Goal: Information Seeking & Learning: Learn about a topic

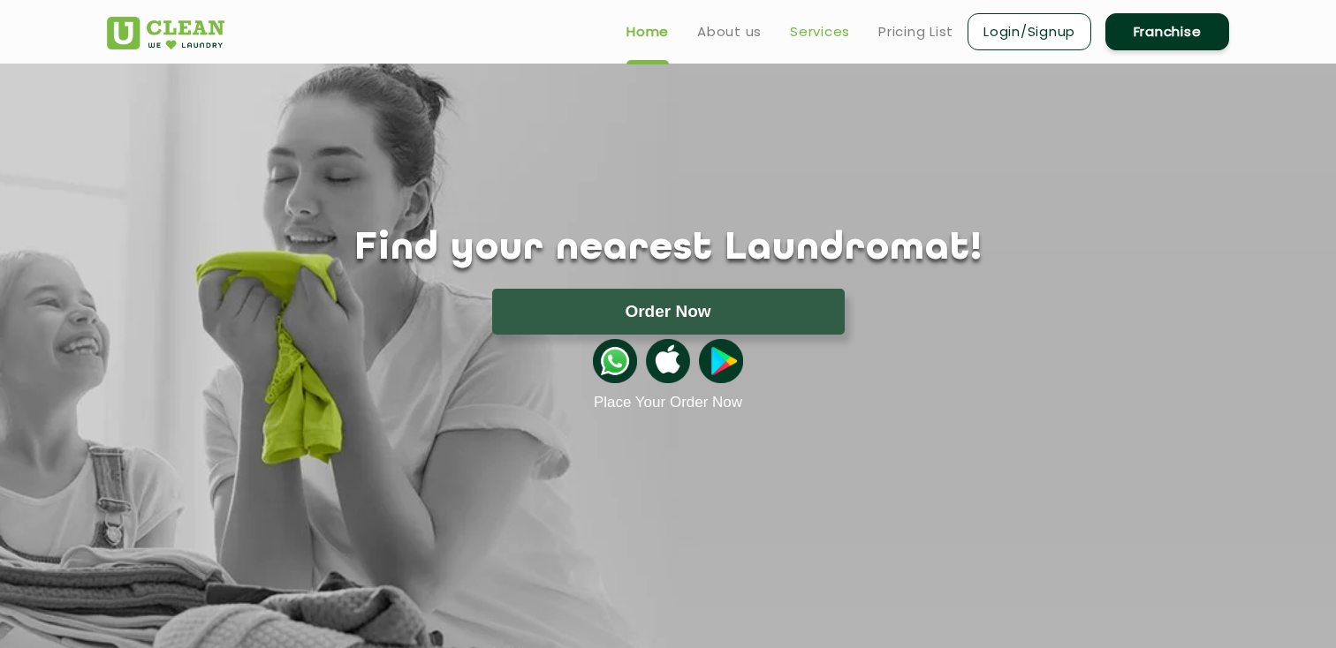
click at [817, 37] on link "Services" at bounding box center [820, 31] width 60 height 21
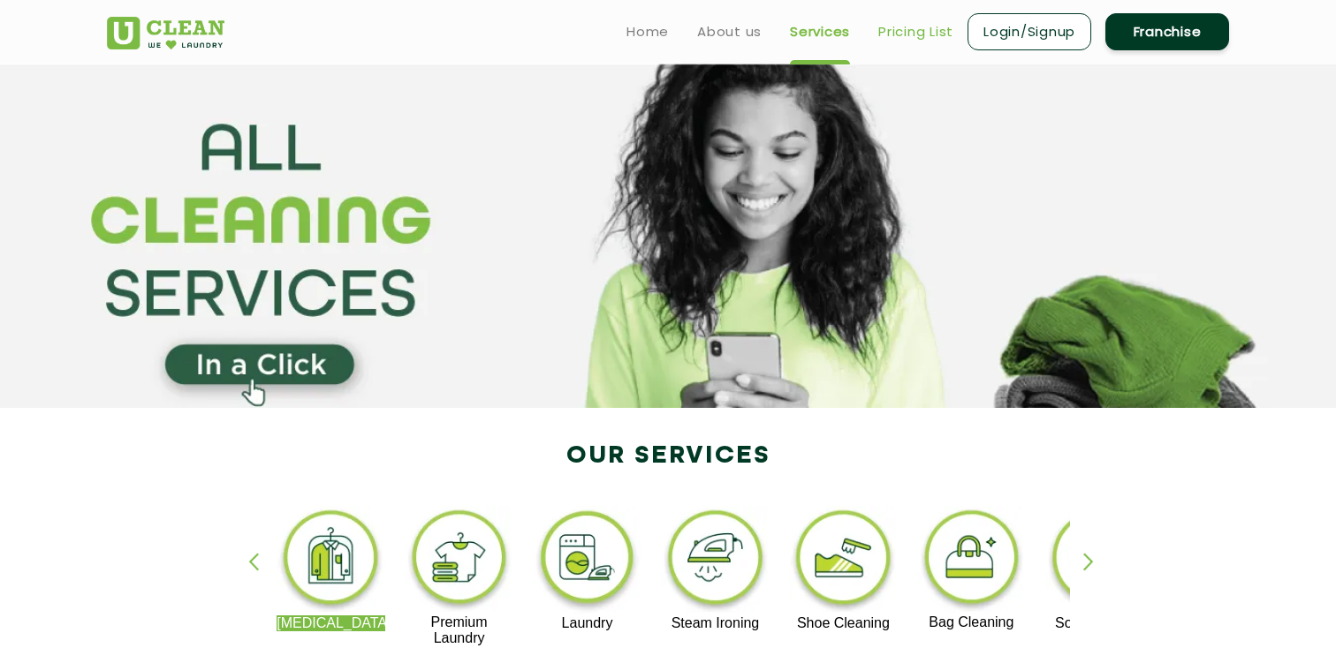
click at [925, 31] on link "Pricing List" at bounding box center [915, 31] width 75 height 21
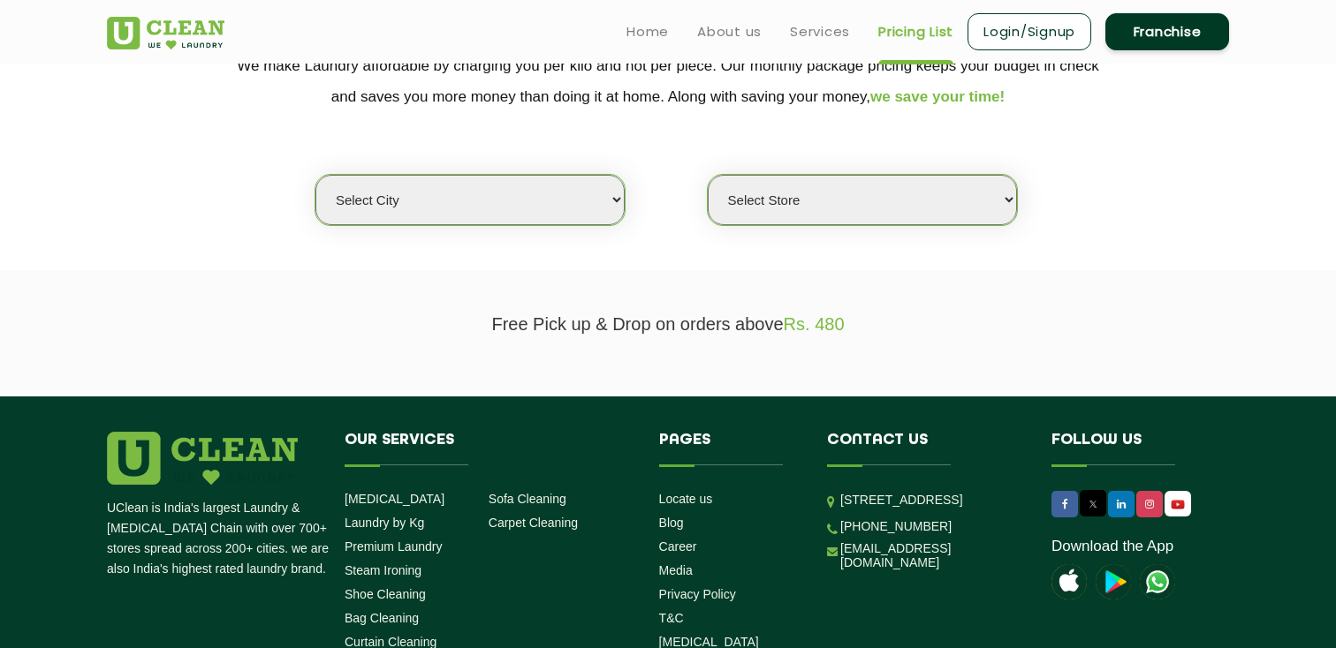
scroll to position [223, 0]
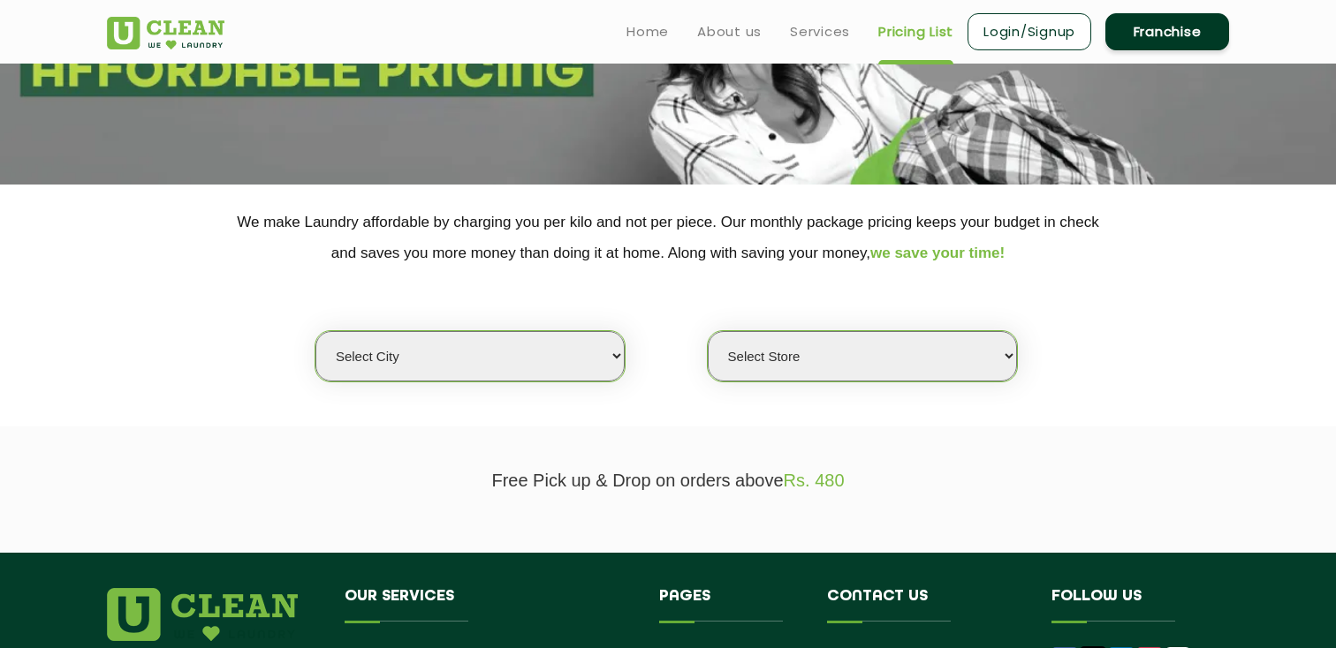
click at [488, 359] on select "Select city [GEOGRAPHIC_DATA] [GEOGRAPHIC_DATA] [GEOGRAPHIC_DATA] [GEOGRAPHIC_D…" at bounding box center [469, 356] width 309 height 50
select select "1"
click at [315, 331] on select "Select city [GEOGRAPHIC_DATA] [GEOGRAPHIC_DATA] [GEOGRAPHIC_DATA] [GEOGRAPHIC_D…" at bounding box center [469, 356] width 309 height 50
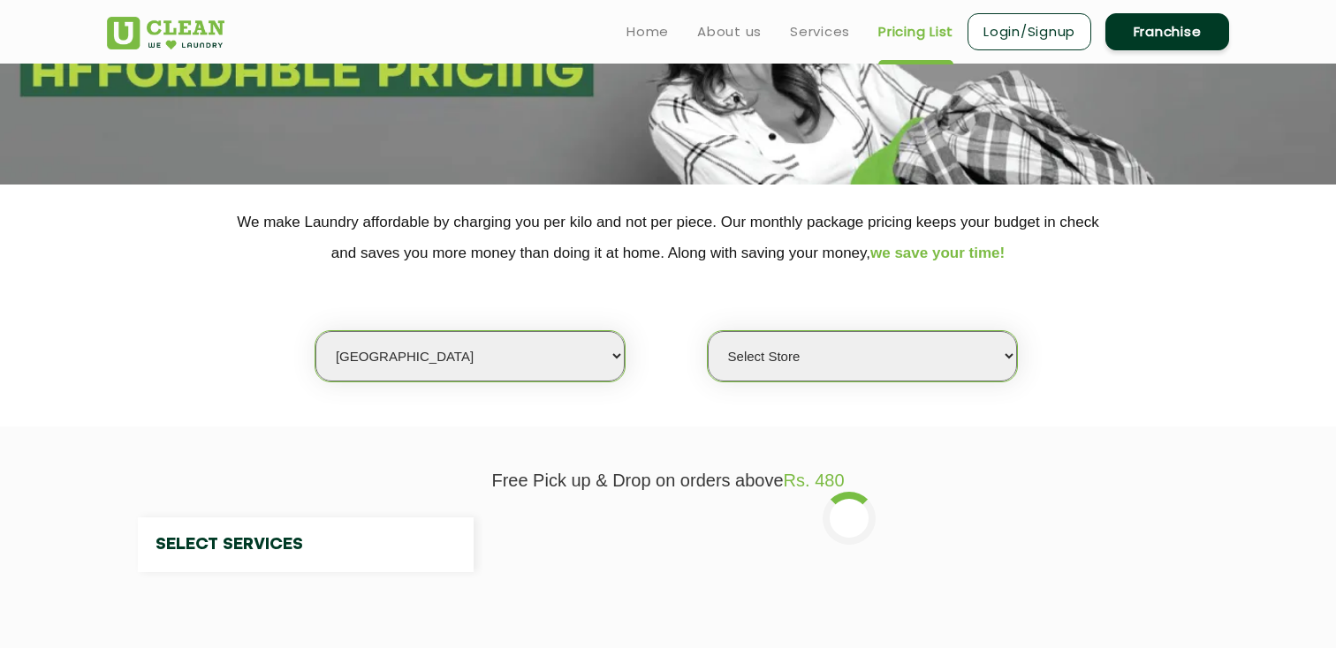
click at [866, 333] on select "Select Store" at bounding box center [862, 356] width 309 height 50
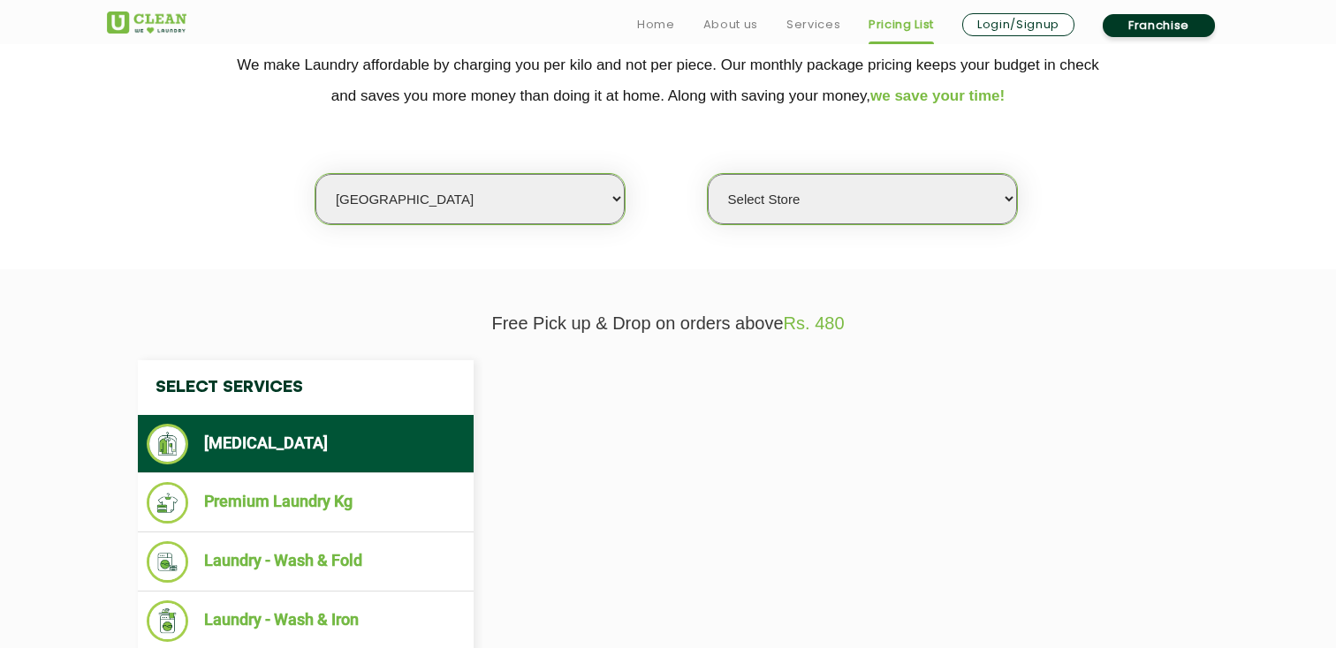
select select "0"
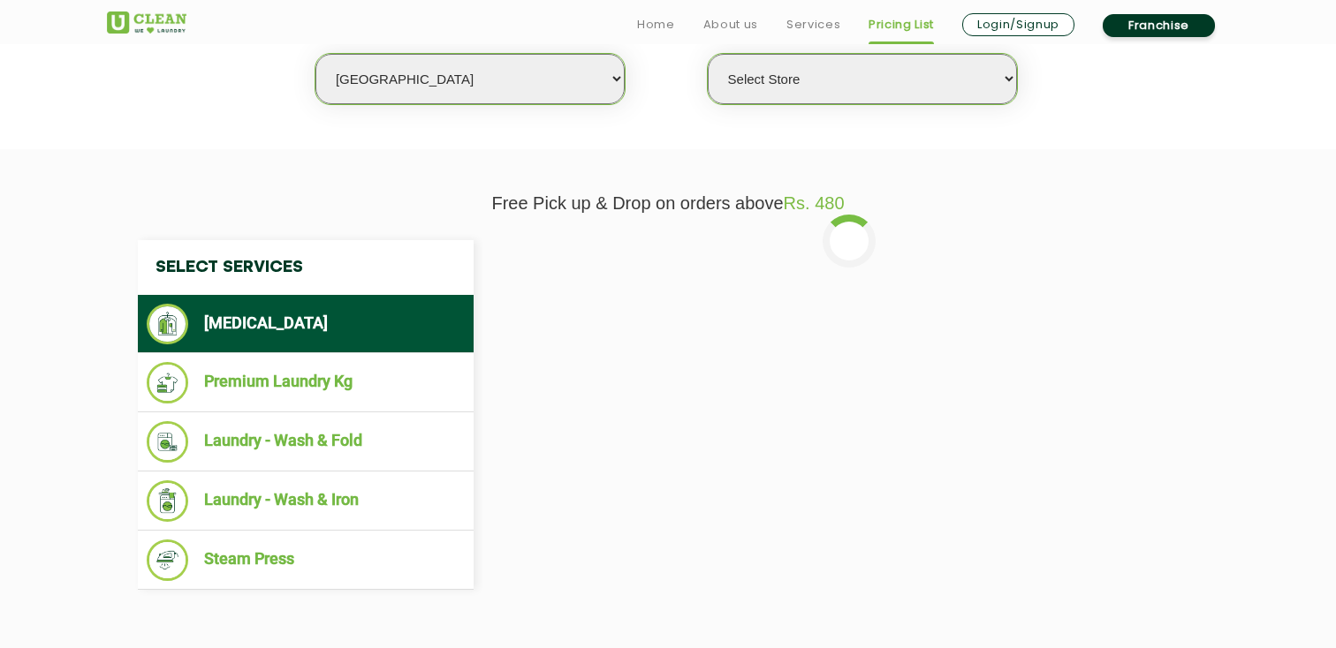
scroll to position [518, 0]
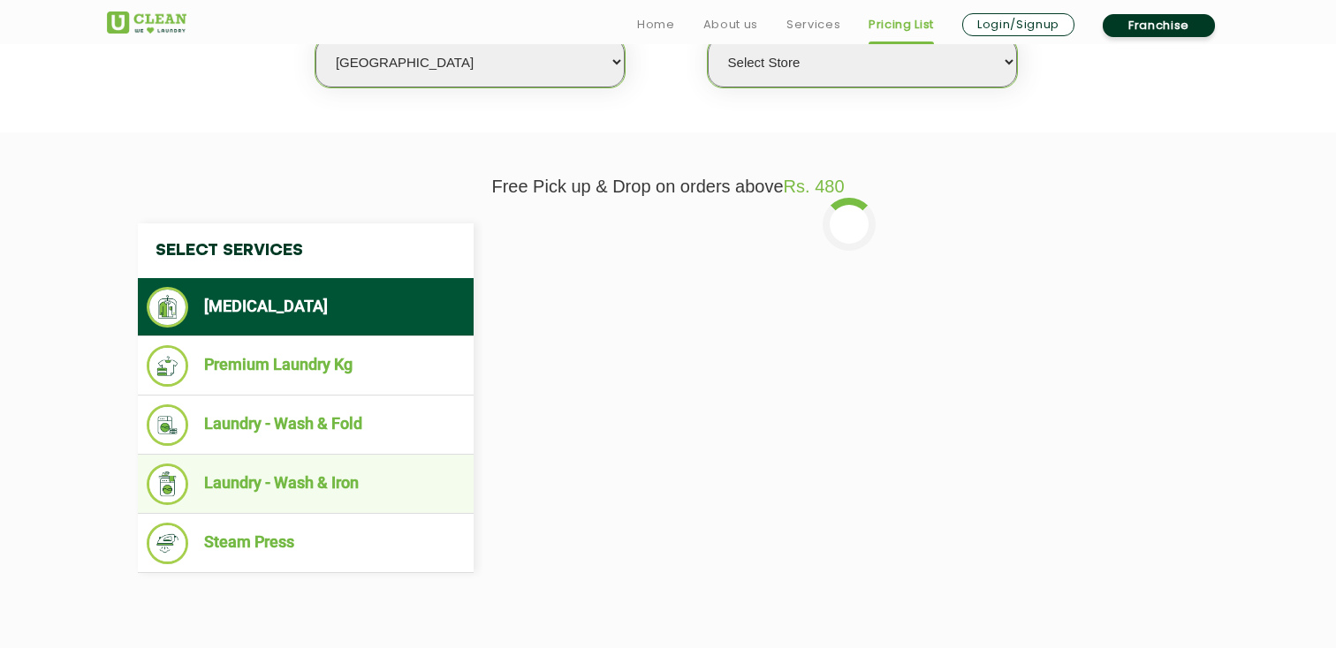
click at [413, 468] on li "Laundry - Wash & Iron" at bounding box center [306, 485] width 318 height 42
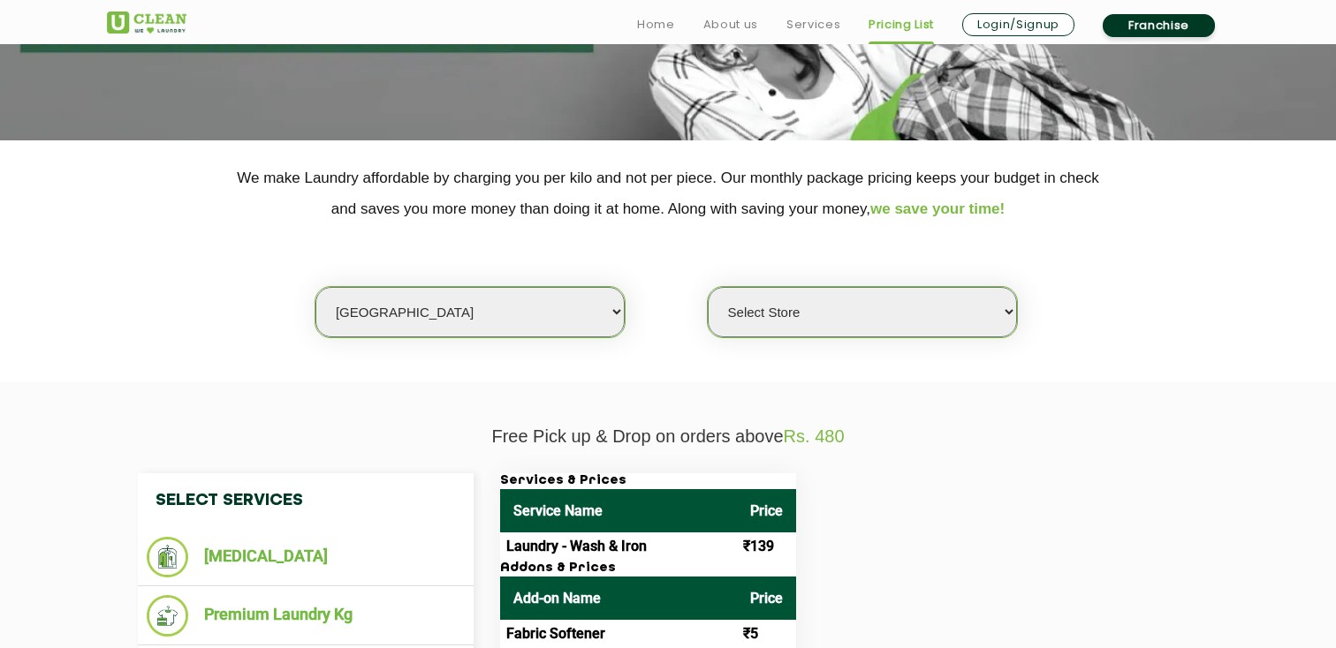
scroll to position [399, 0]
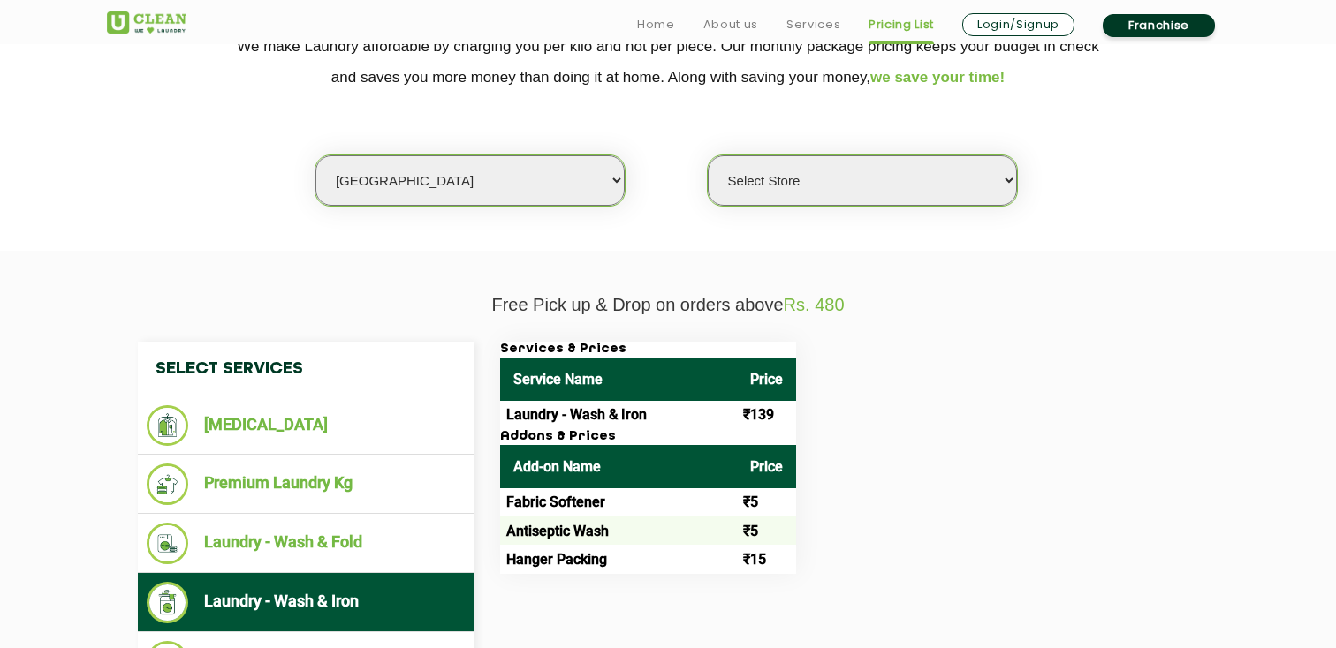
click at [810, 179] on select "Select Store [GEOGRAPHIC_DATA] [GEOGRAPHIC_DATA] 2 [GEOGRAPHIC_DATA] [PERSON_NA…" at bounding box center [862, 180] width 309 height 50
click at [524, 183] on select "Select city [GEOGRAPHIC_DATA] [GEOGRAPHIC_DATA] [GEOGRAPHIC_DATA] [GEOGRAPHIC_D…" at bounding box center [469, 180] width 309 height 50
select select "3"
click at [315, 155] on select "Select city [GEOGRAPHIC_DATA] [GEOGRAPHIC_DATA] [GEOGRAPHIC_DATA] [GEOGRAPHIC_D…" at bounding box center [469, 180] width 309 height 50
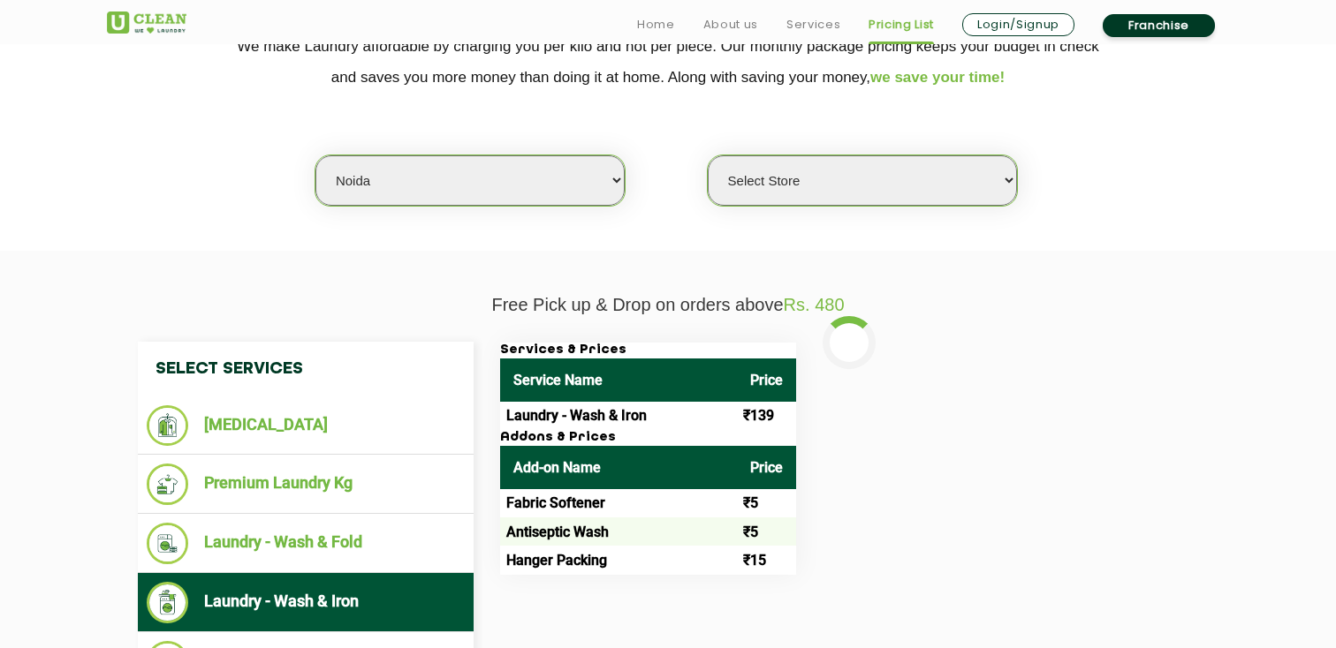
click at [837, 188] on select "Select Store [GEOGRAPHIC_DATA] [GEOGRAPHIC_DATA] 2 [GEOGRAPHIC_DATA] [PERSON_NA…" at bounding box center [862, 180] width 309 height 50
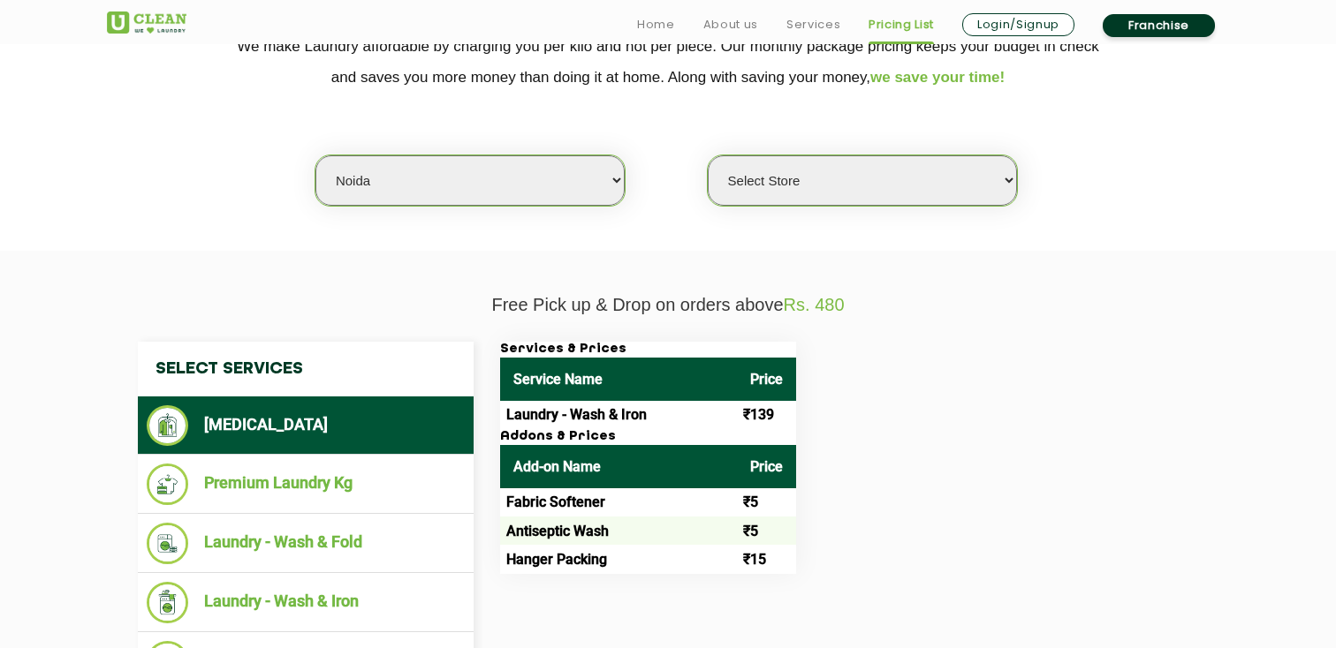
click at [906, 188] on select "Select Store [GEOGRAPHIC_DATA] [GEOGRAPHIC_DATA] 2 [GEOGRAPHIC_DATA] [PERSON_NA…" at bounding box center [862, 180] width 309 height 50
select select "0"
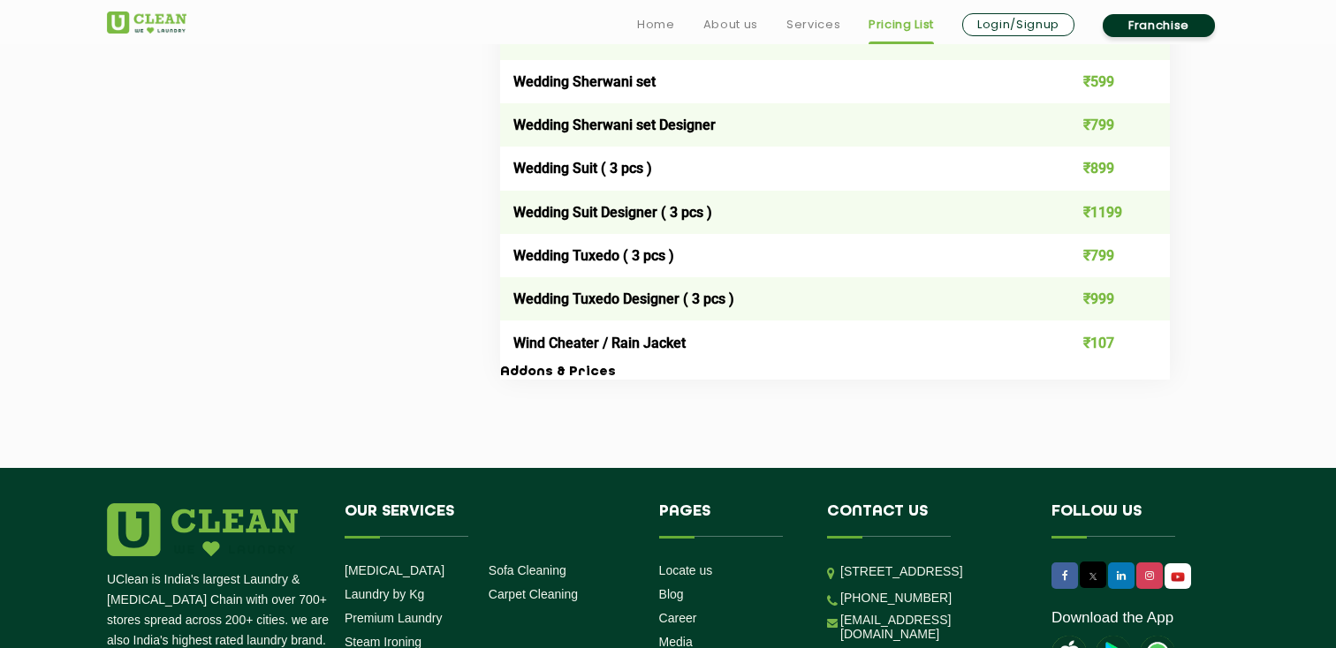
scroll to position [3825, 0]
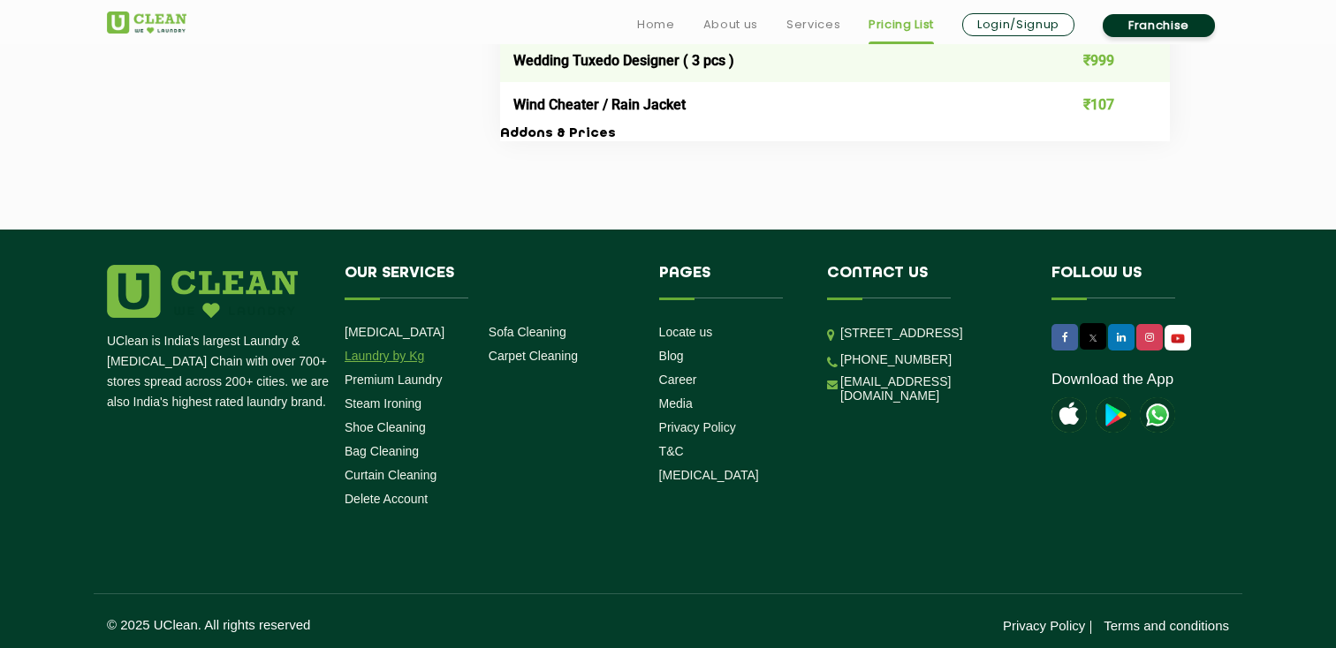
click at [398, 353] on link "Laundry by Kg" at bounding box center [385, 356] width 80 height 14
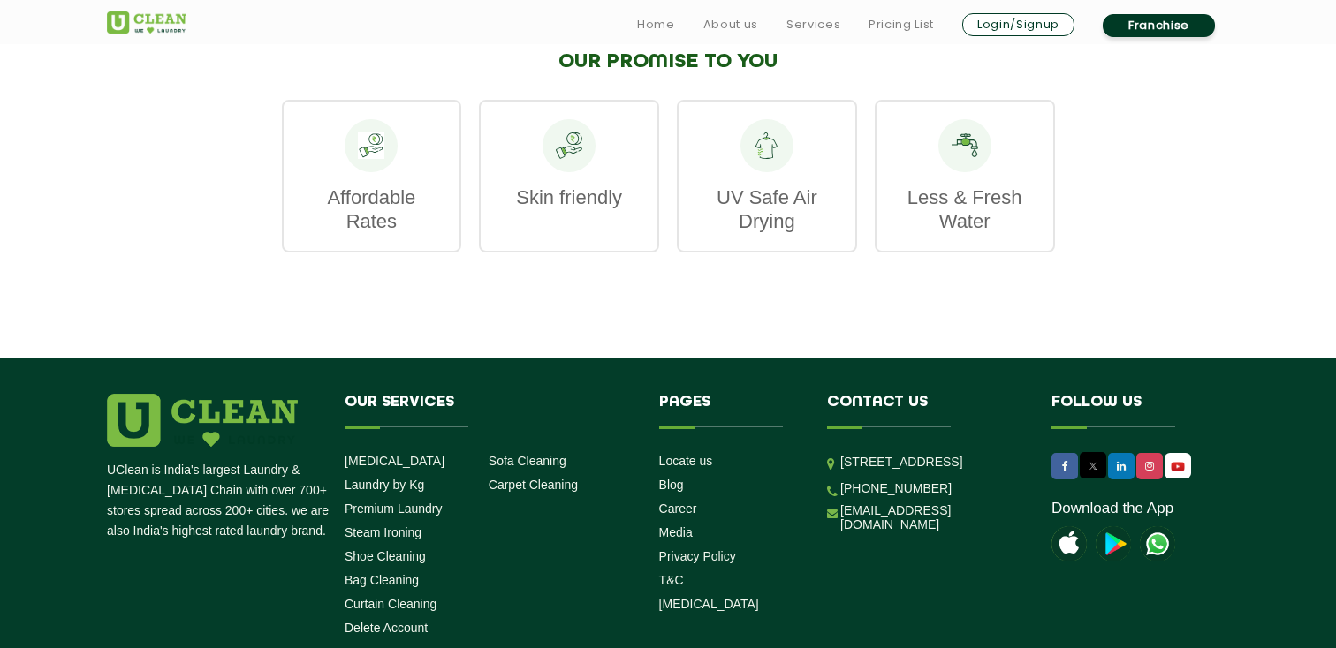
scroll to position [2921, 0]
